Goal: Check status: Check status

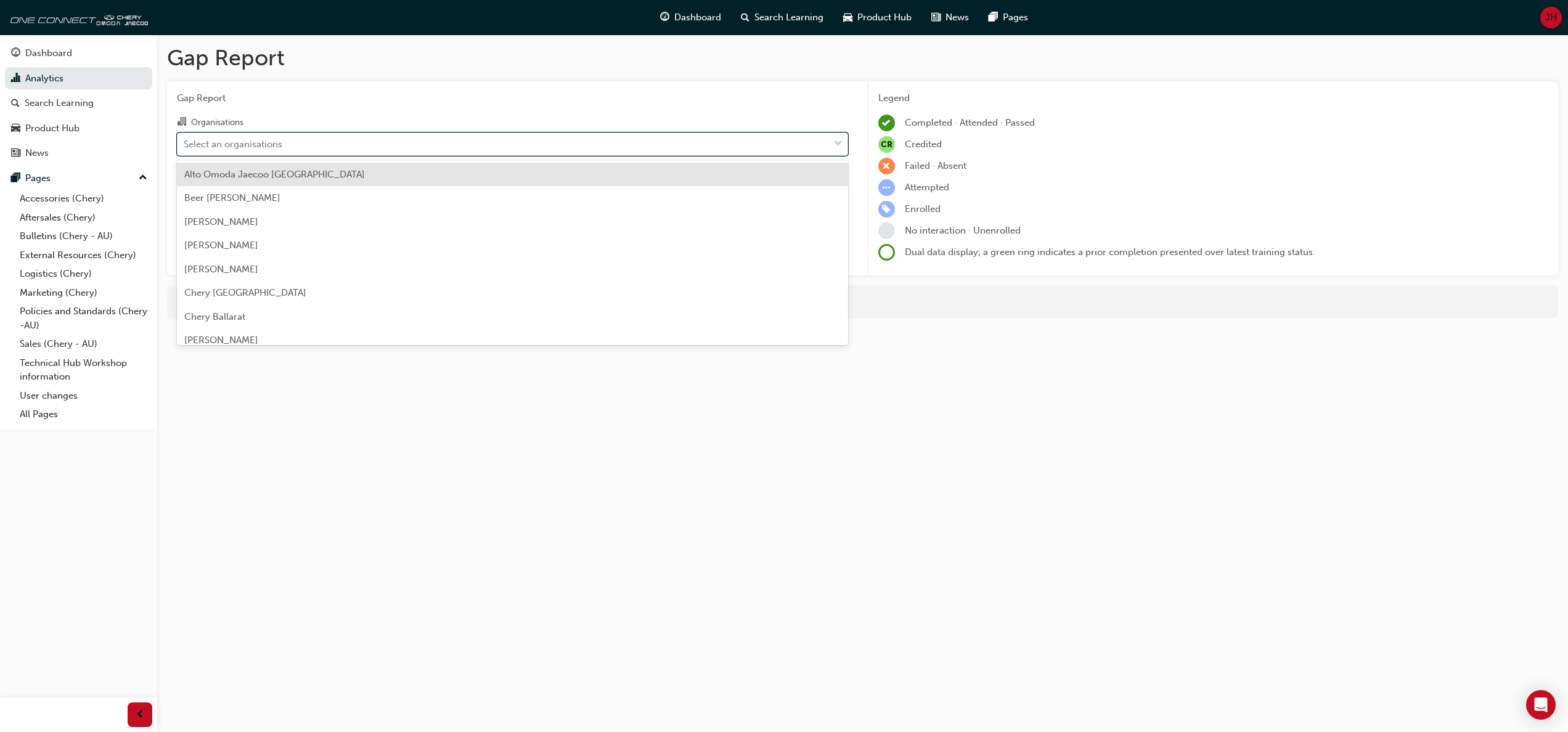
click at [841, 139] on span "down-icon" at bounding box center [838, 144] width 8 height 16
click at [185, 139] on input "Organisations option [PERSON_NAME], selected. option Alto Omoda Jaecoo [GEOGRAP…" at bounding box center [184, 143] width 1 height 10
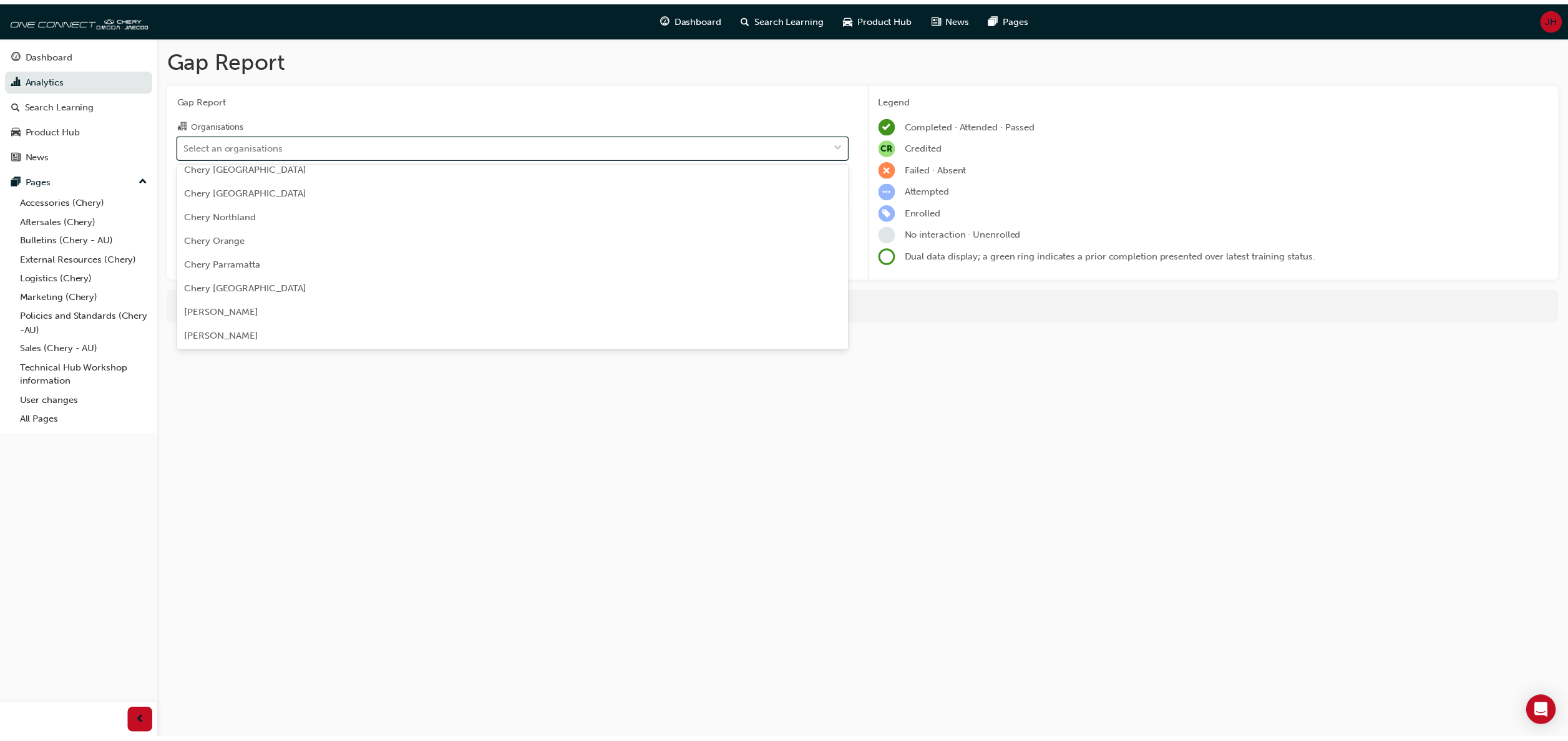
scroll to position [1747, 0]
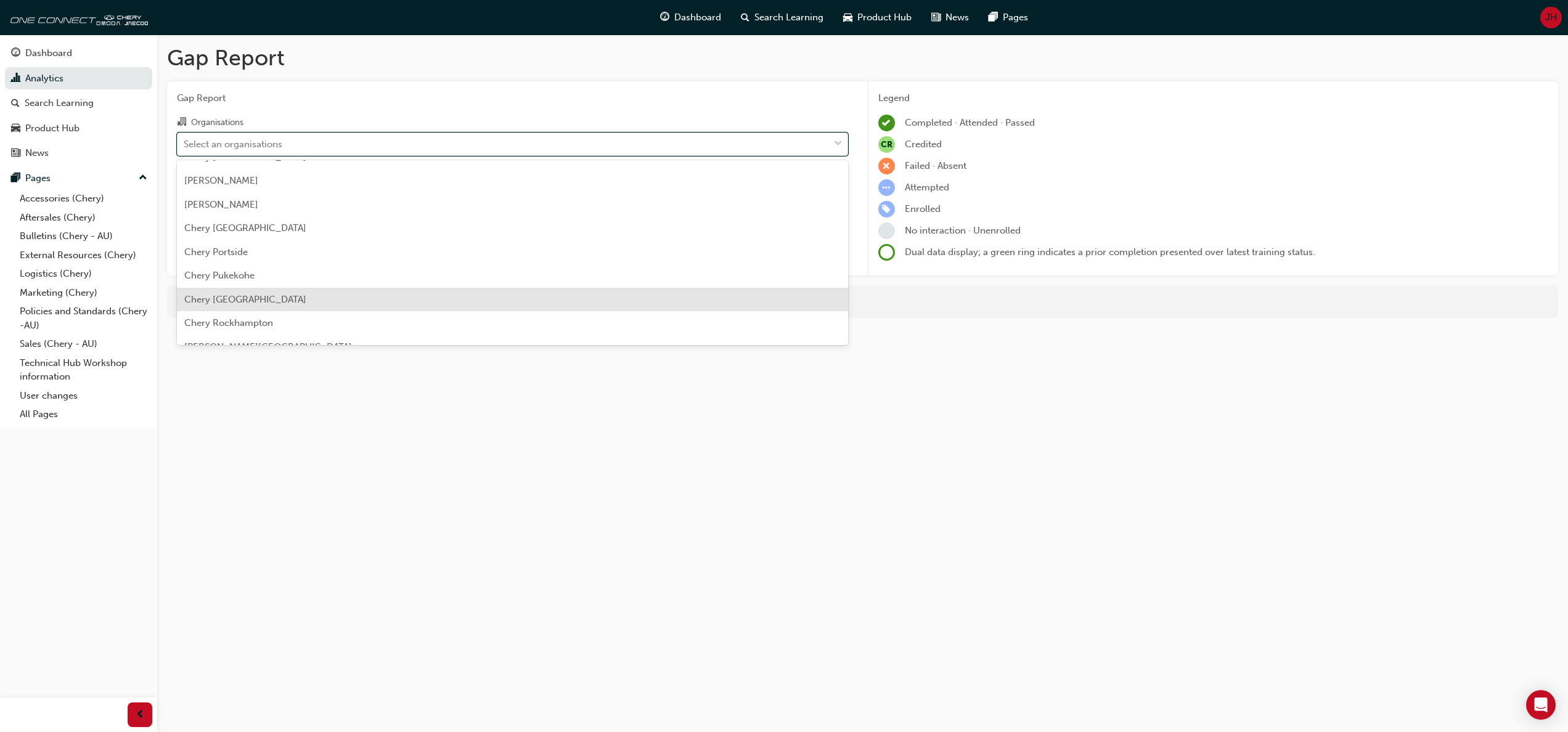
click at [320, 300] on div "Chery [GEOGRAPHIC_DATA]" at bounding box center [513, 301] width 671 height 24
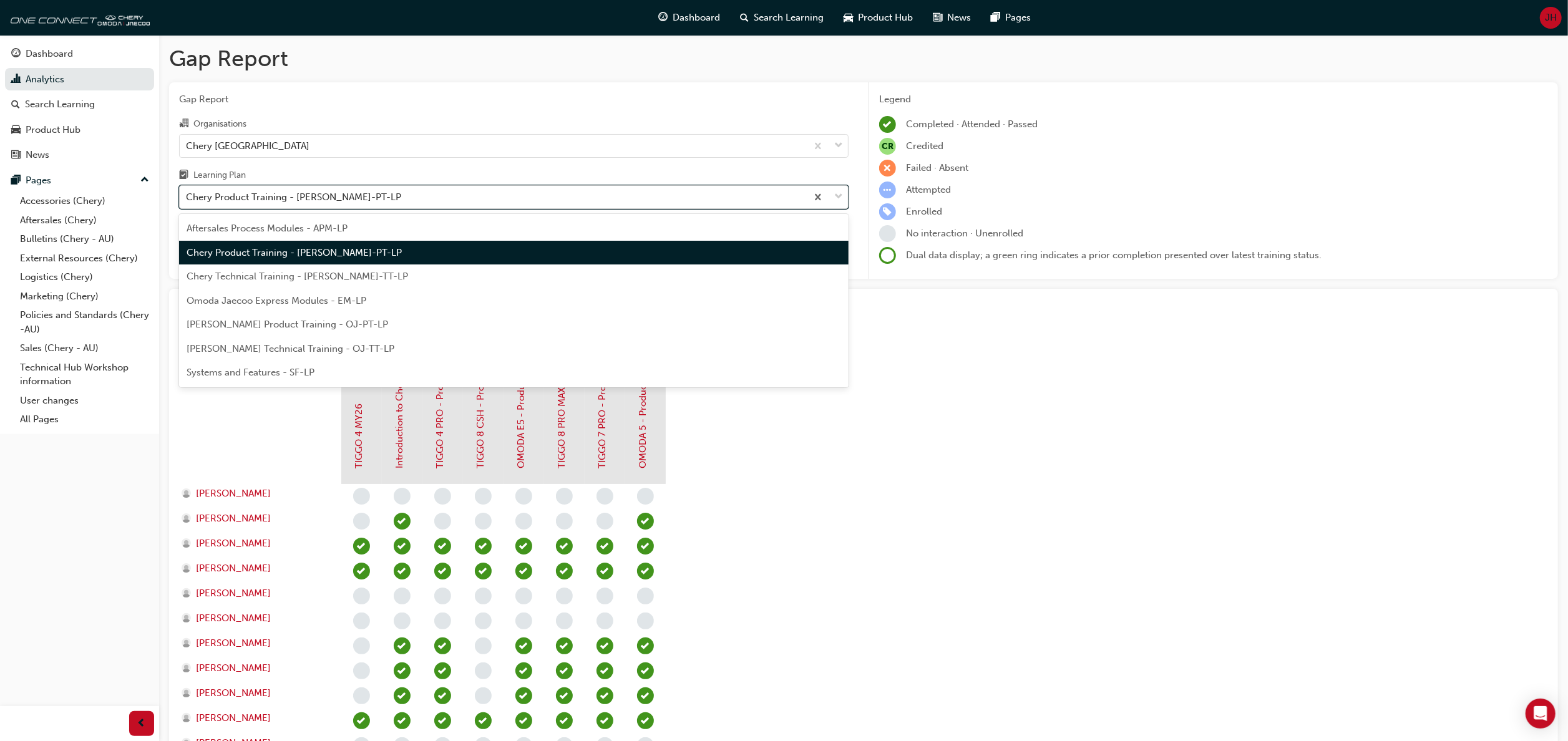
click at [841, 198] on span "down-icon" at bounding box center [838, 196] width 9 height 16
click at [187, 198] on input "Learning Plan option Chery Product Training - [PERSON_NAME]-PT-LP, selected. op…" at bounding box center [186, 196] width 1 height 10
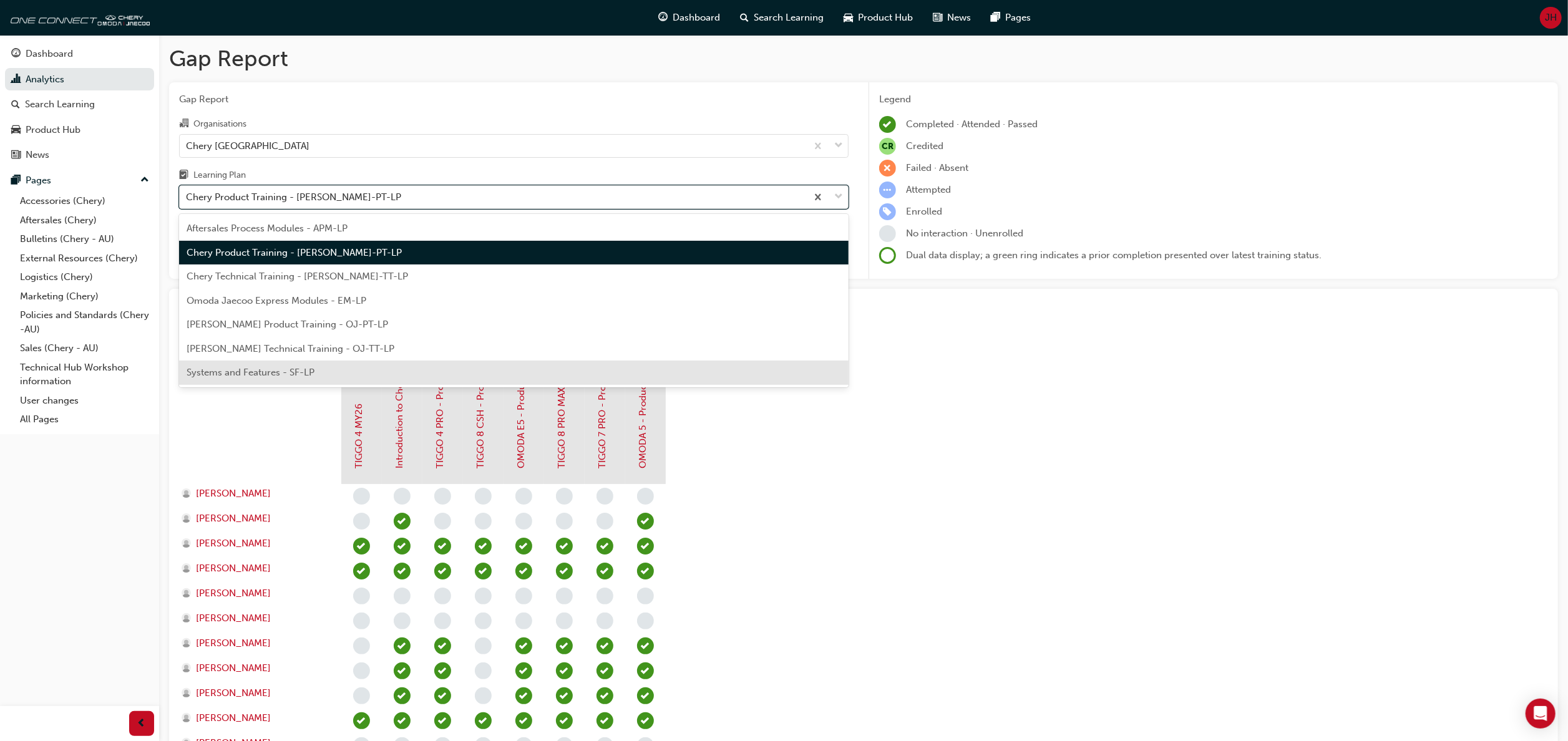
click at [444, 364] on div "Systems and Features - SF-LP" at bounding box center [514, 373] width 670 height 25
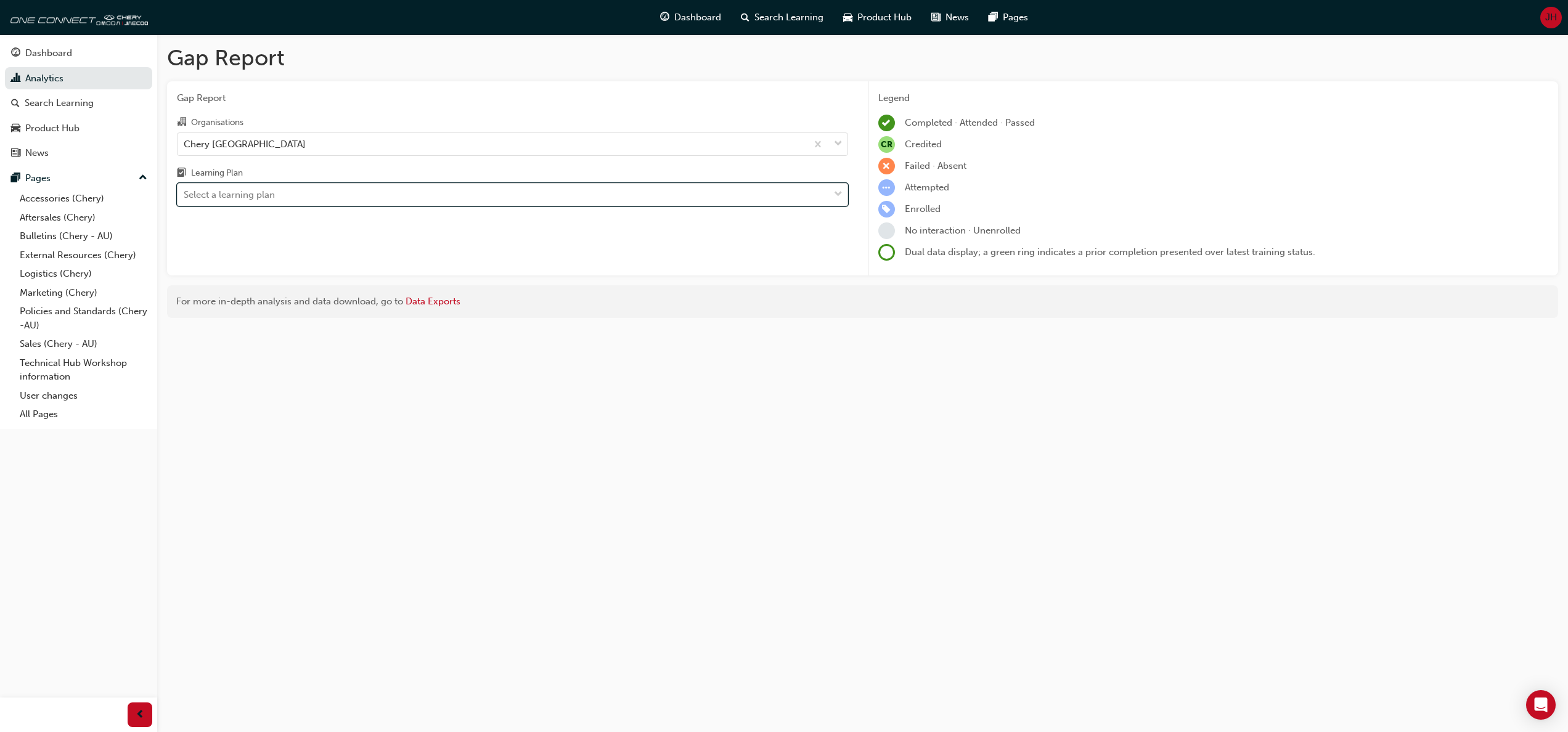
click at [841, 193] on span "down-icon" at bounding box center [838, 194] width 8 height 16
click at [185, 193] on input "Learning Plan option Systems and Features - SF-LP, selected. 0 results availabl…" at bounding box center [184, 194] width 1 height 10
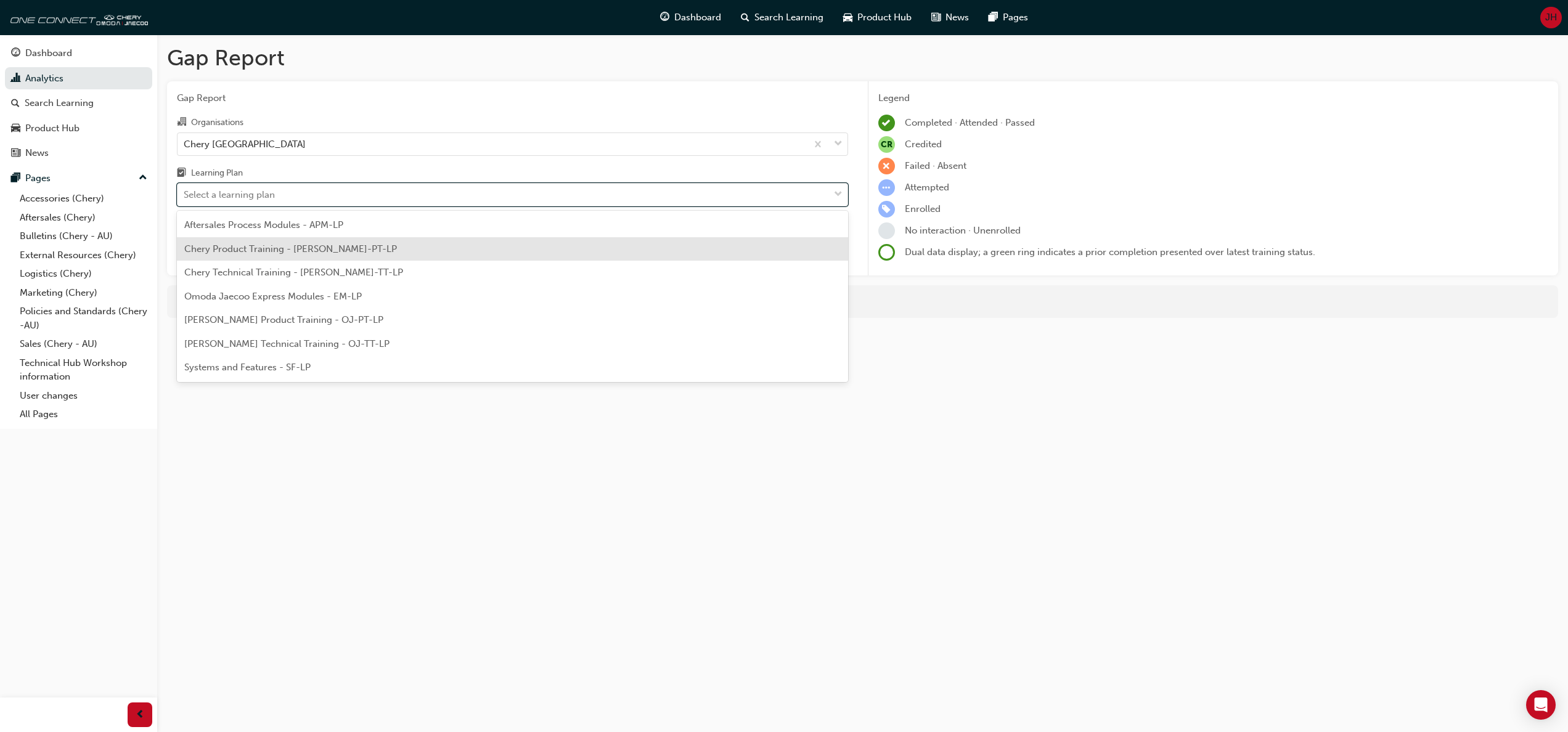
click at [432, 256] on div "Chery Product Training - [PERSON_NAME]-PT-LP" at bounding box center [513, 250] width 671 height 24
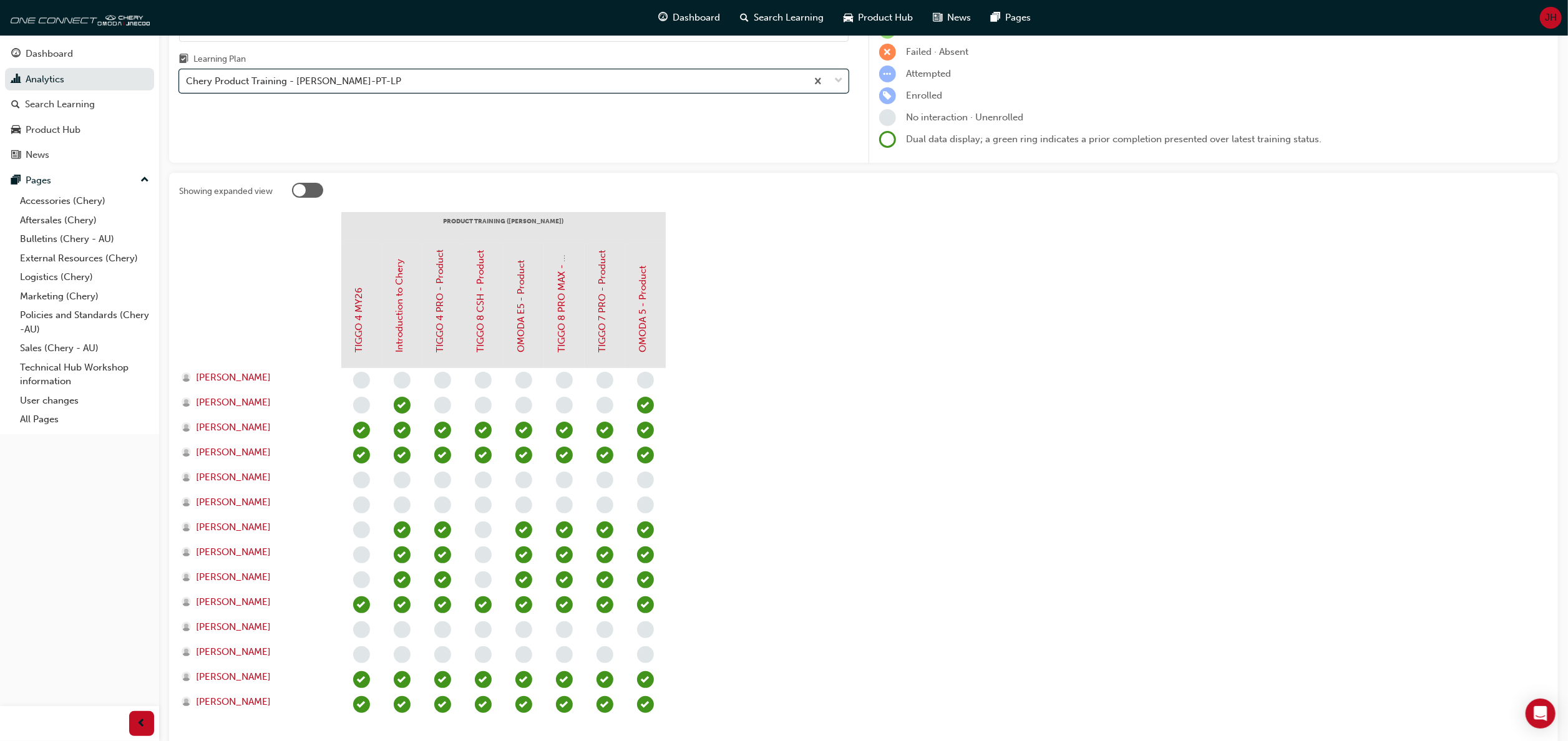
scroll to position [211, 0]
